Goal: Task Accomplishment & Management: Complete application form

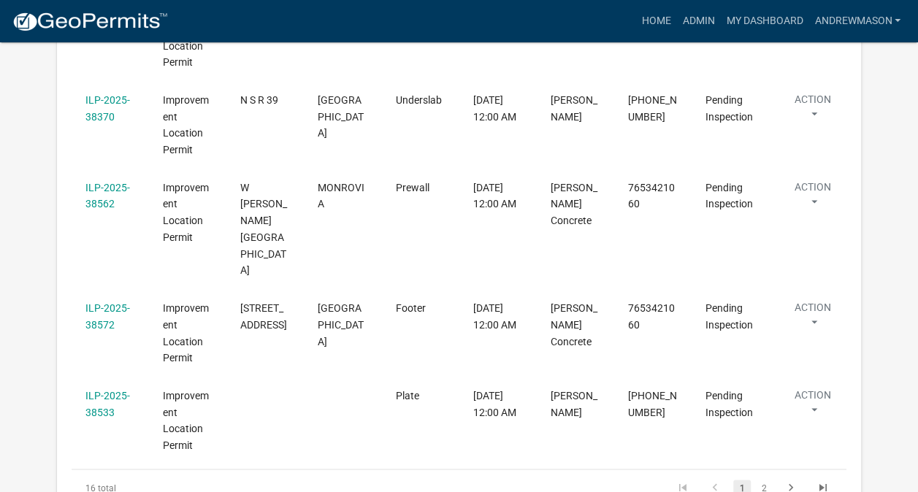
scroll to position [947, 0]
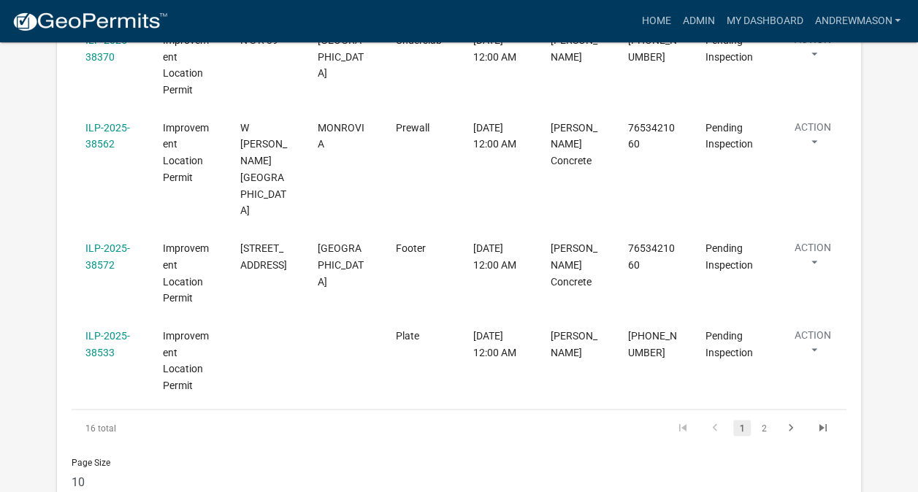
click at [98, 330] on link "ILP-2025-38533" at bounding box center [107, 344] width 45 height 28
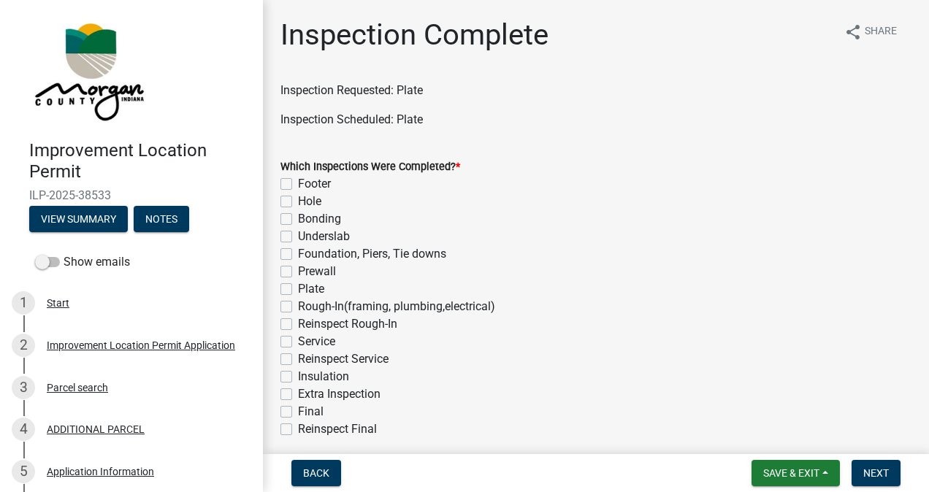
click at [298, 289] on label "Plate" at bounding box center [311, 289] width 26 height 18
click at [298, 289] on input "Plate" at bounding box center [302, 284] width 9 height 9
checkbox input "true"
checkbox input "false"
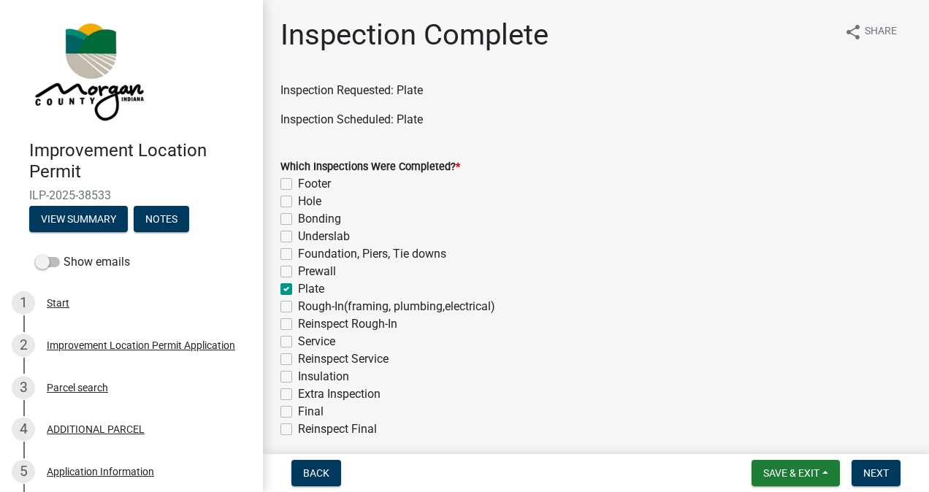
checkbox input "false"
checkbox input "true"
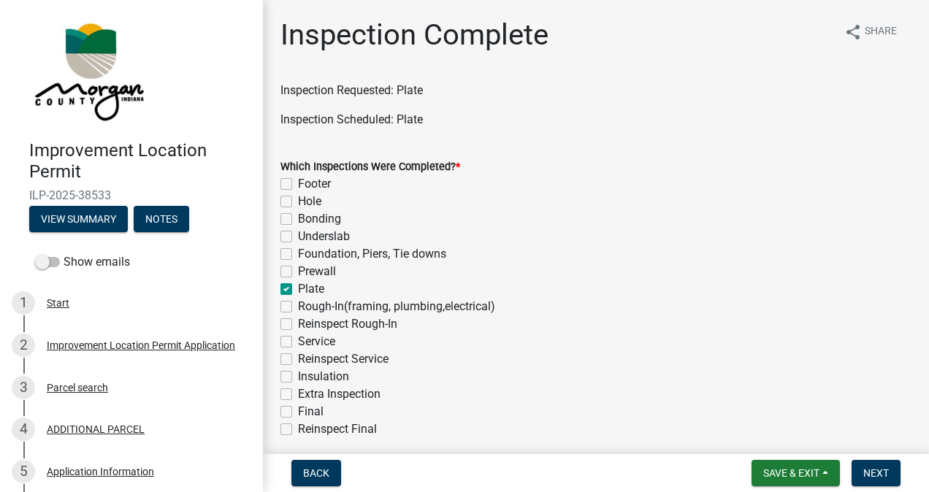
checkbox input "false"
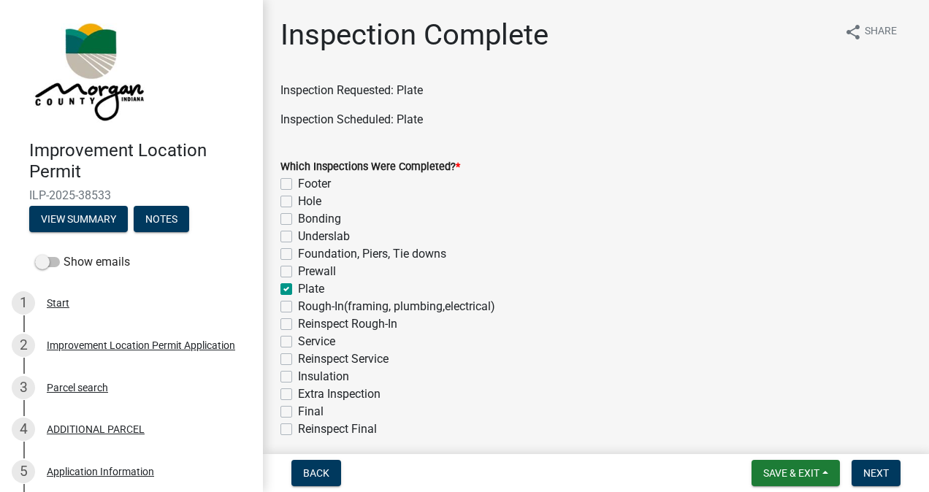
checkbox input "false"
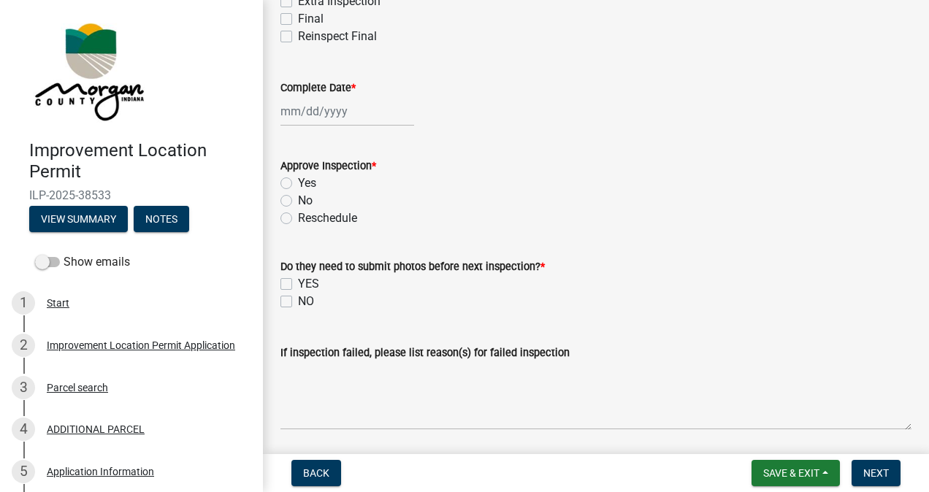
scroll to position [402, 0]
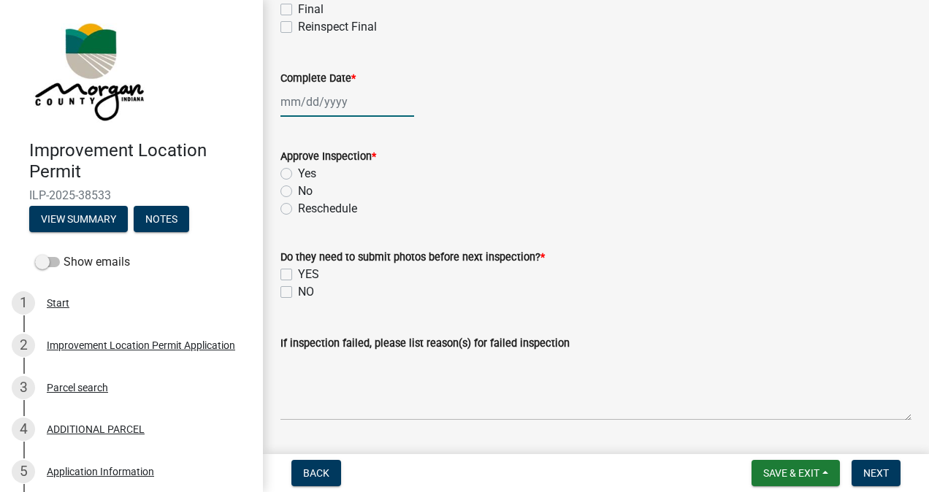
click at [348, 102] on div at bounding box center [347, 102] width 134 height 30
select select "9"
select select "2025"
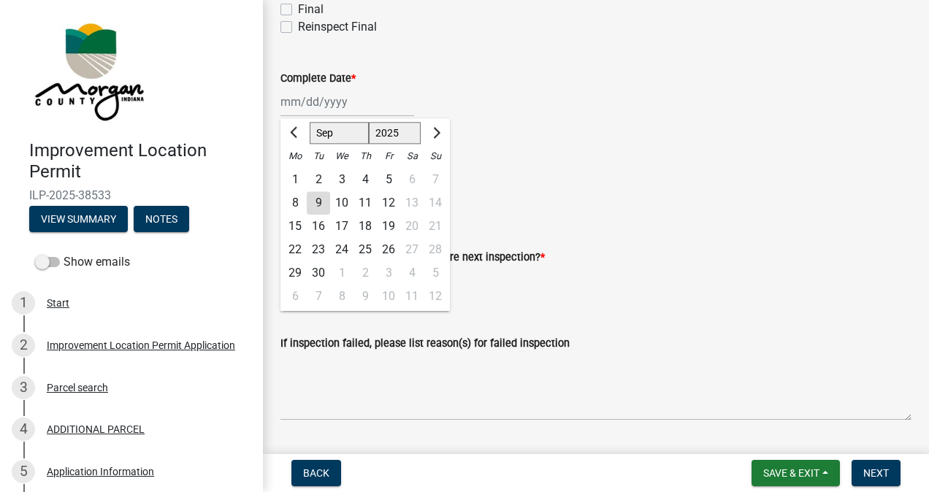
click at [320, 203] on div "9" at bounding box center [318, 202] width 23 height 23
type input "[DATE]"
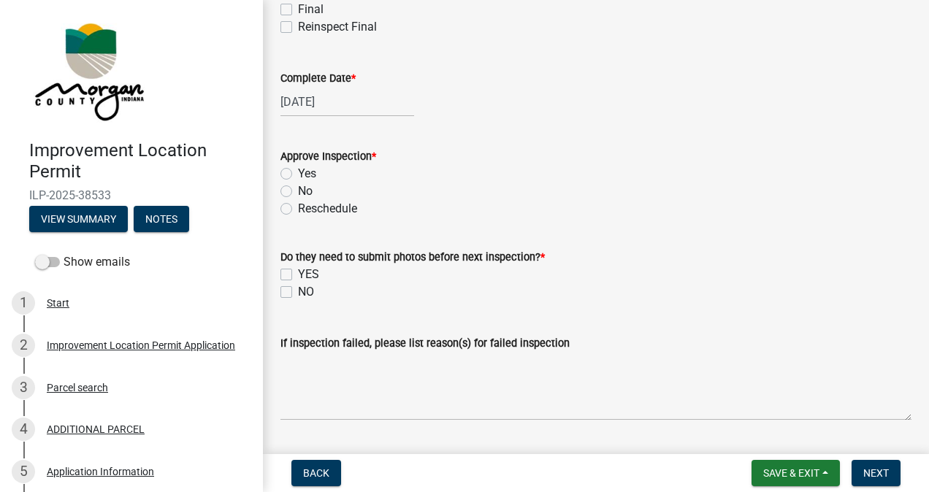
click at [298, 173] on label "Yes" at bounding box center [307, 174] width 18 height 18
click at [298, 173] on input "Yes" at bounding box center [302, 169] width 9 height 9
radio input "true"
click at [298, 291] on label "NO" at bounding box center [306, 292] width 16 height 18
click at [298, 291] on input "NO" at bounding box center [302, 287] width 9 height 9
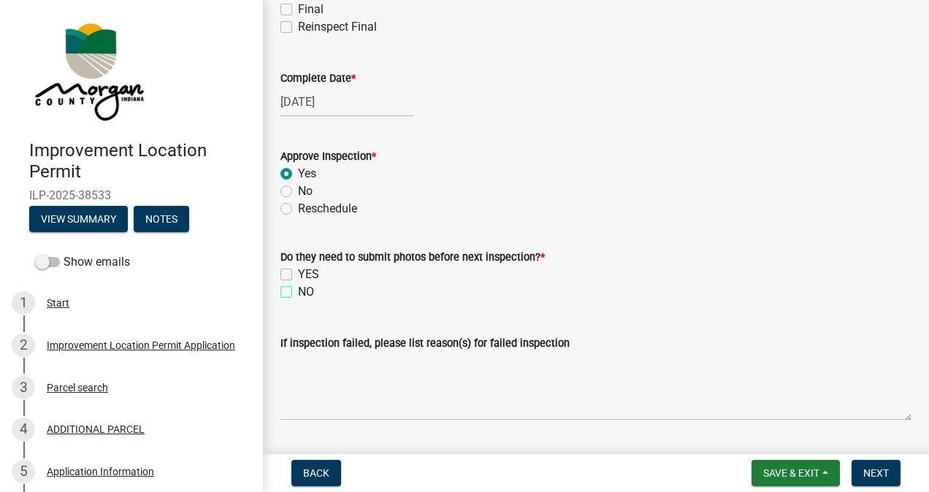
checkbox input "true"
checkbox input "false"
checkbox input "true"
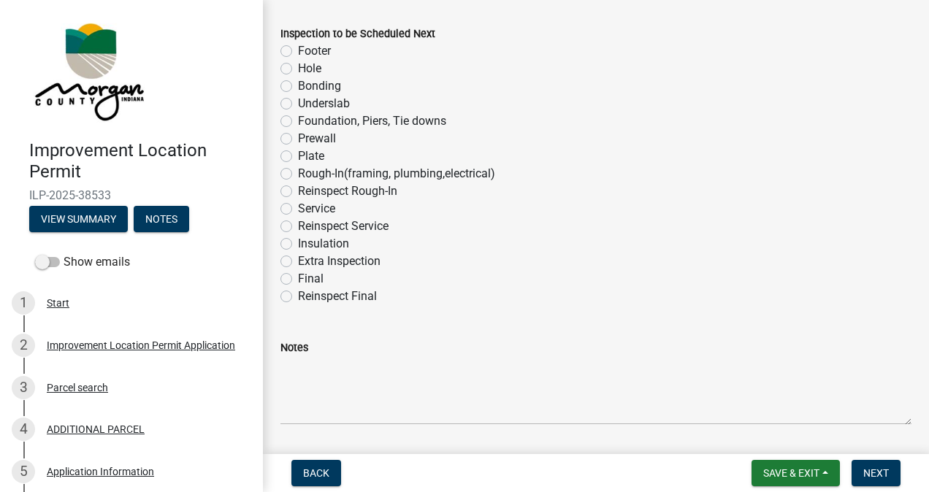
scroll to position [941, 0]
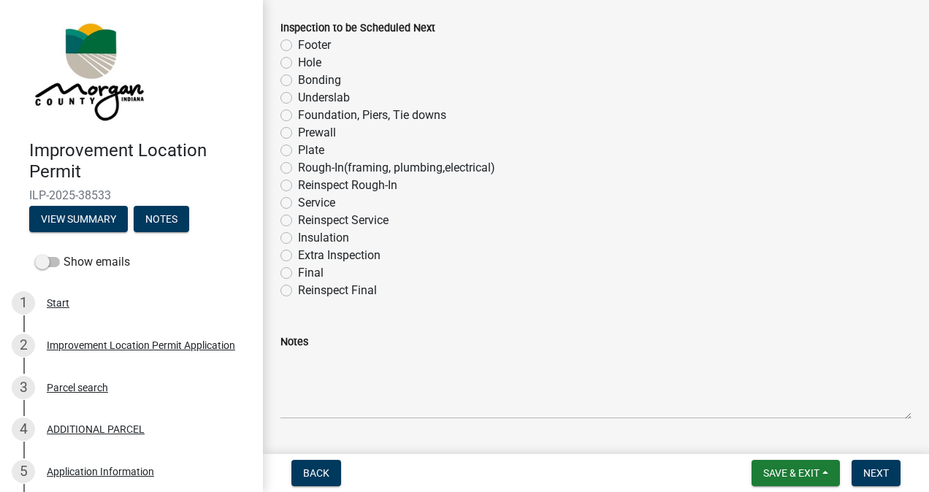
click at [298, 172] on label "Rough-In(framing, plumbing,electrical)" at bounding box center [396, 168] width 197 height 18
click at [298, 169] on input "Rough-In(framing, plumbing,electrical)" at bounding box center [302, 163] width 9 height 9
radio input "true"
click at [871, 469] on span "Next" at bounding box center [876, 473] width 26 height 12
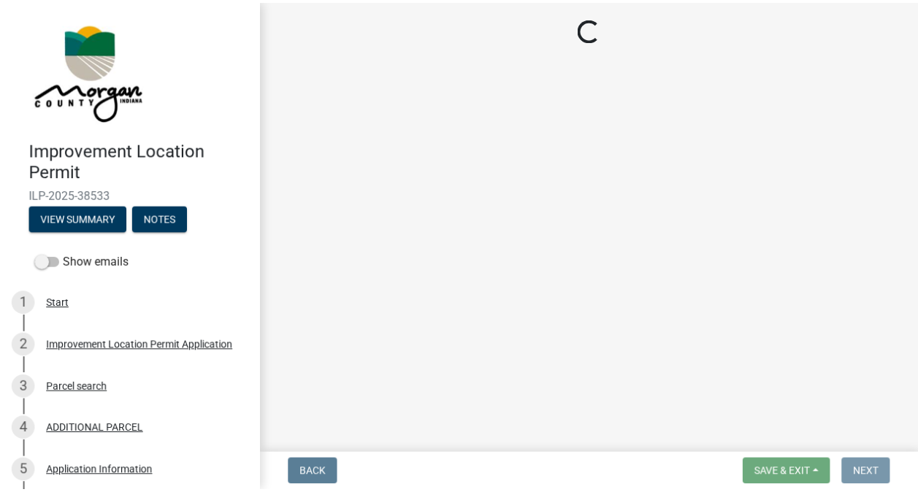
scroll to position [0, 0]
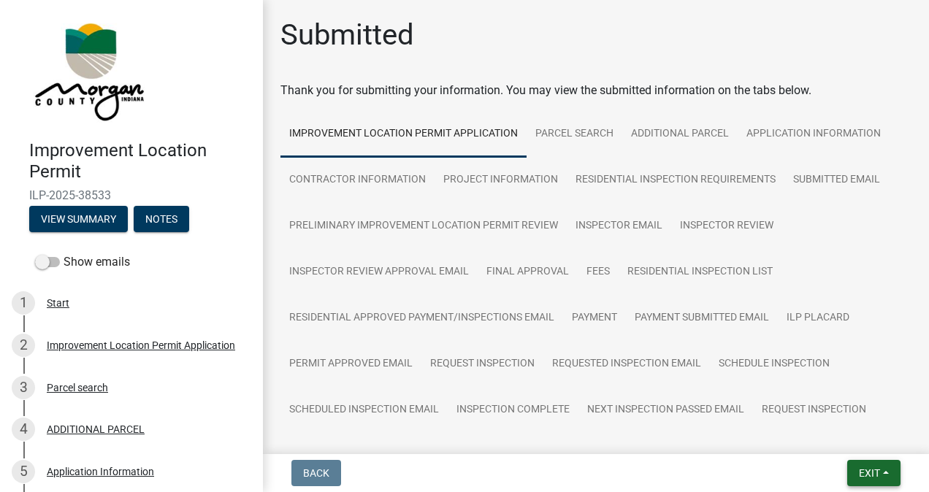
click at [862, 466] on button "Exit" at bounding box center [873, 473] width 53 height 26
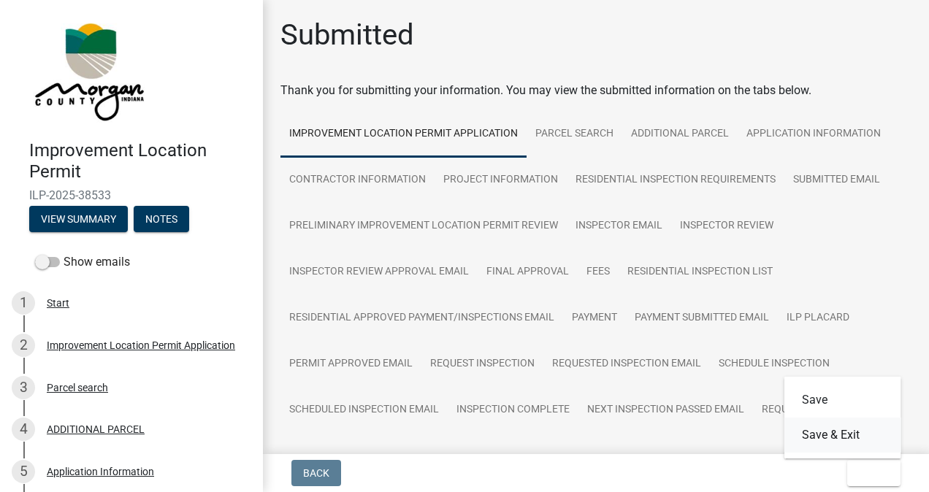
click at [847, 440] on button "Save & Exit" at bounding box center [842, 435] width 117 height 35
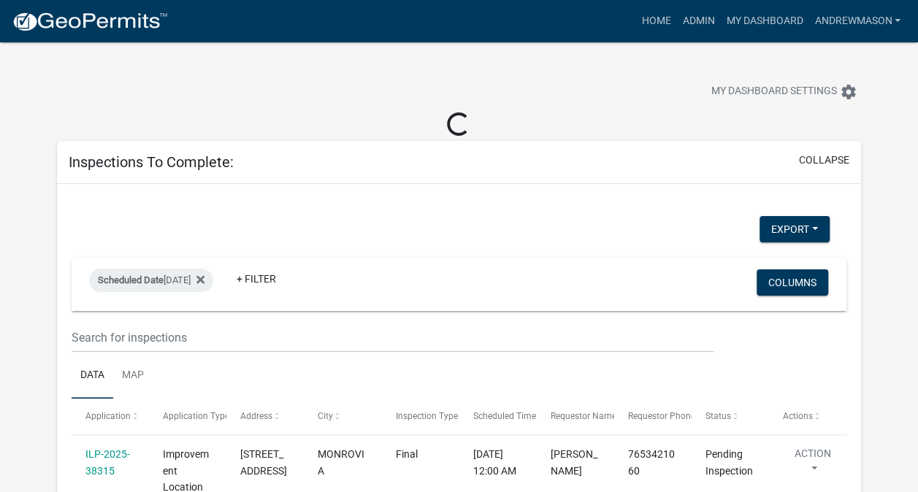
select select "3: 100"
